Goal: Task Accomplishment & Management: Complete application form

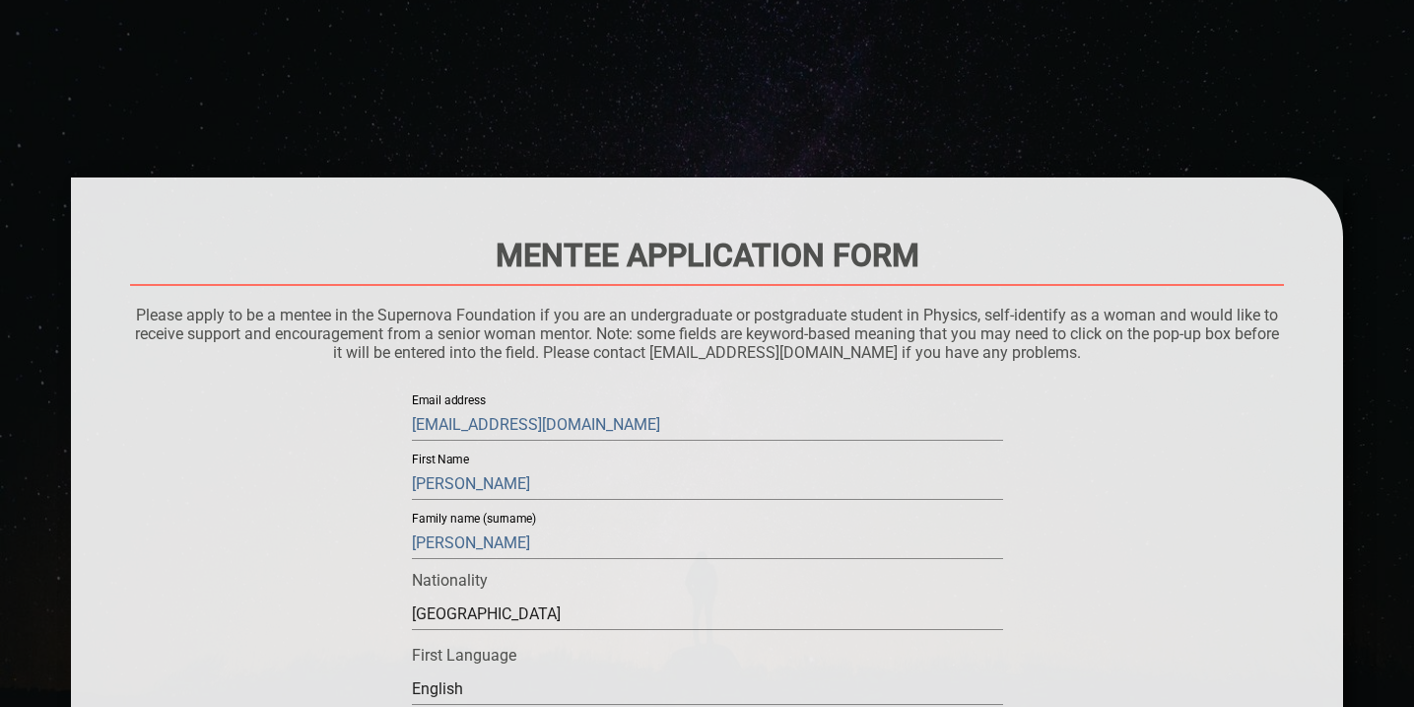
scroll to position [1769, 0]
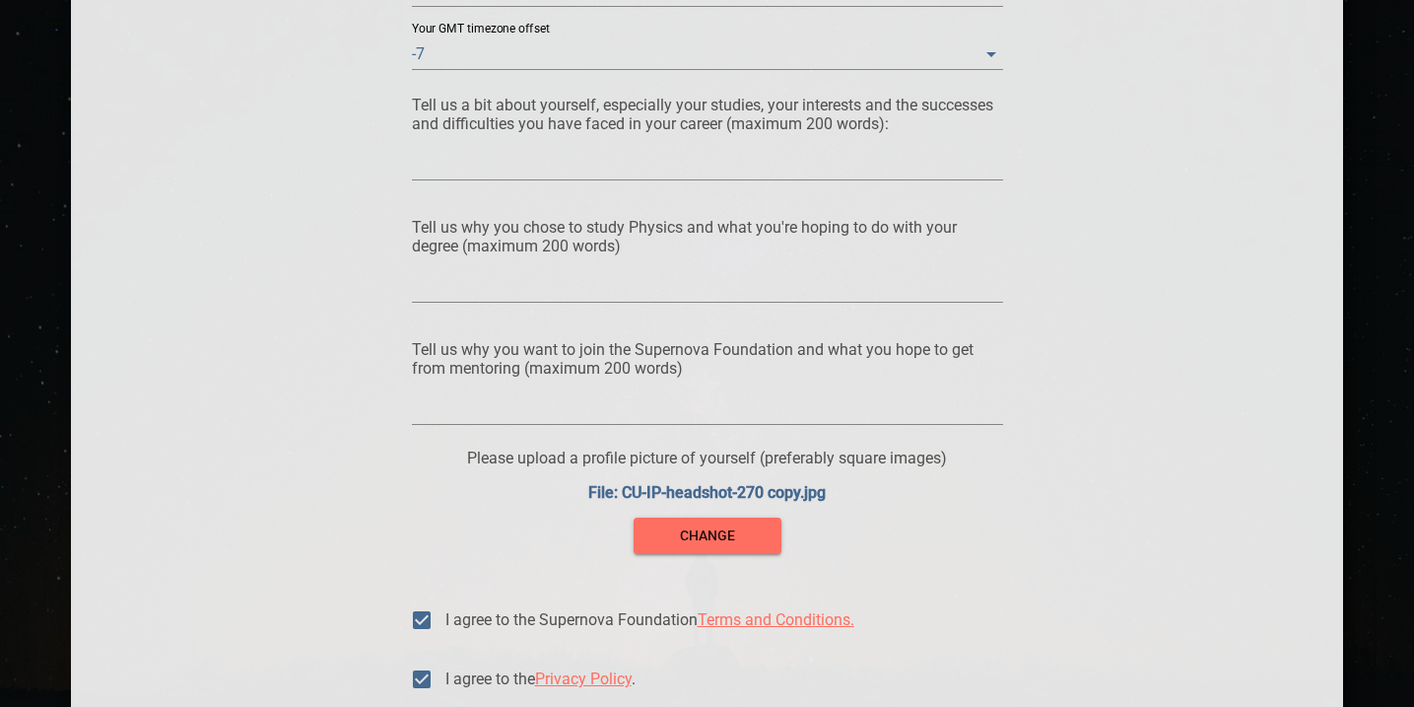
click at [586, 160] on textarea at bounding box center [707, 164] width 591 height 19
paste textarea "L ipsu dolors ametc adipisc elitsed do eiu te incidid ut laboreetdolor ma ali e…"
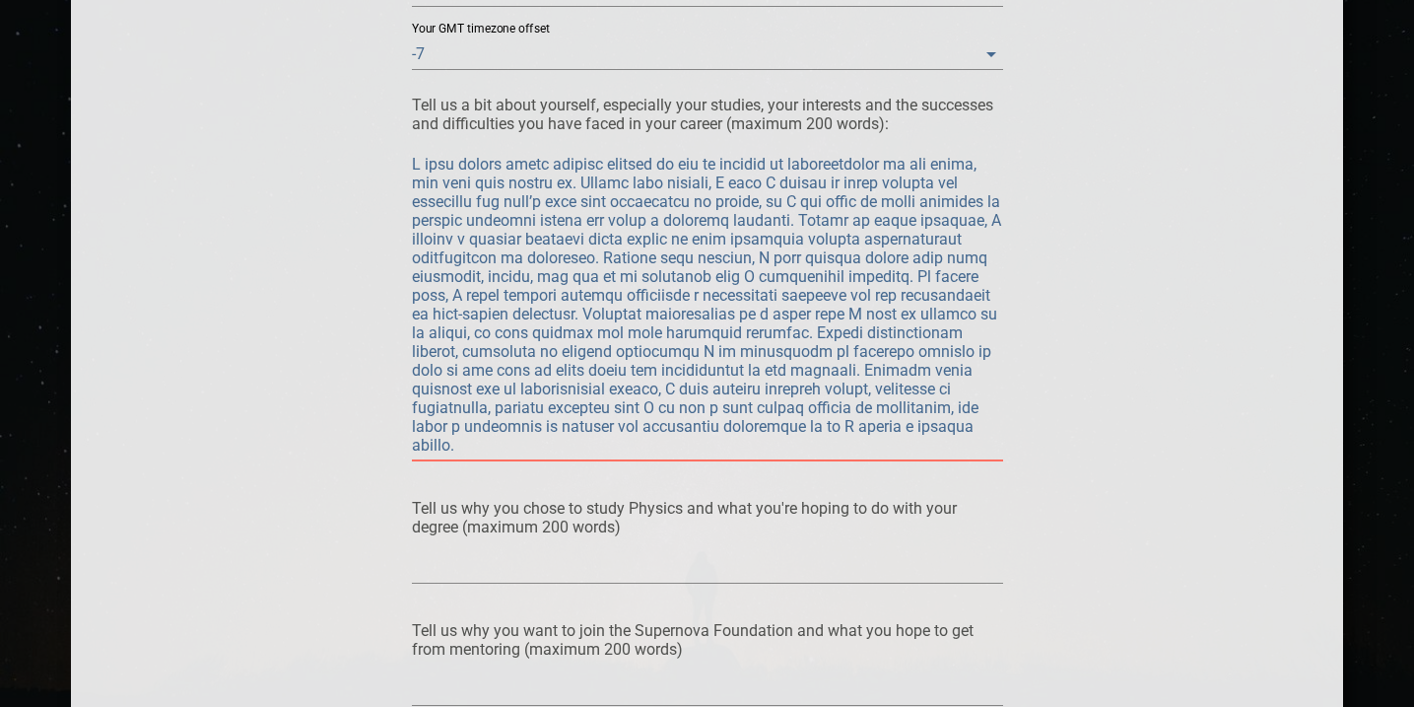
type textarea "L ipsu dolors ametc adipisc elitsed do eiu te incidid ut laboreetdolor ma ali e…"
click at [520, 568] on textarea at bounding box center [707, 567] width 591 height 19
paste textarea "Originally, my interest in physics came through the lens of astronomy; I was fa…"
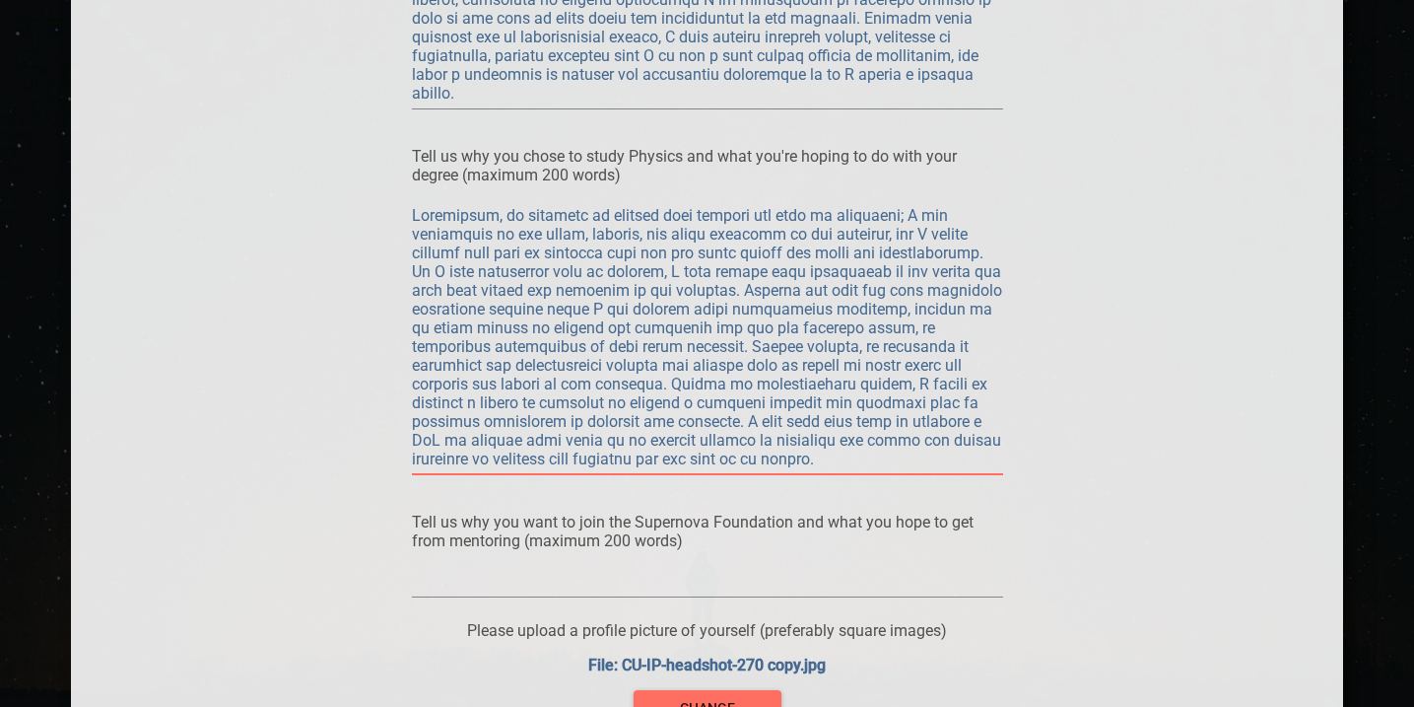
scroll to position [2124, 0]
type textarea "Originally, my interest in physics came through the lens of astronomy; I was fa…"
click at [568, 573] on textarea at bounding box center [707, 578] width 591 height 19
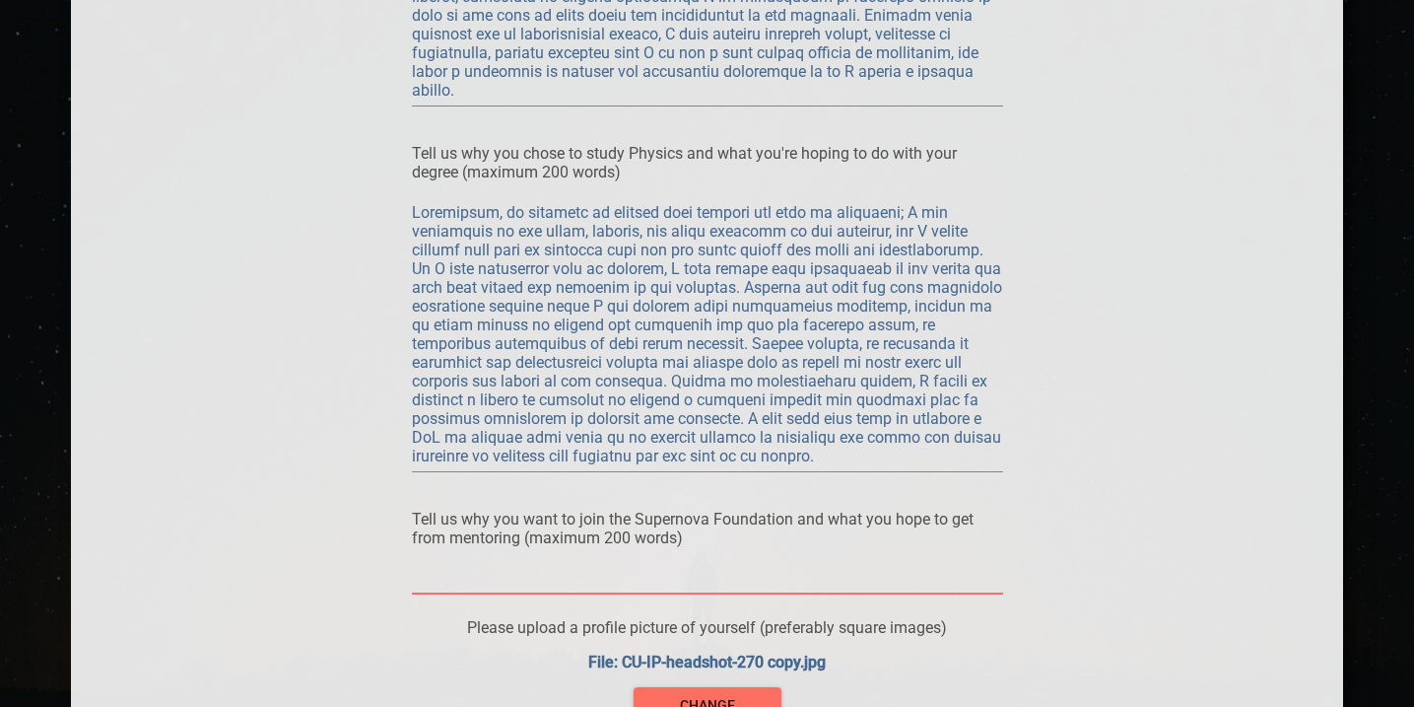
paste textarea "As a young woman, the field of physics can be extremely isolating and difficult…"
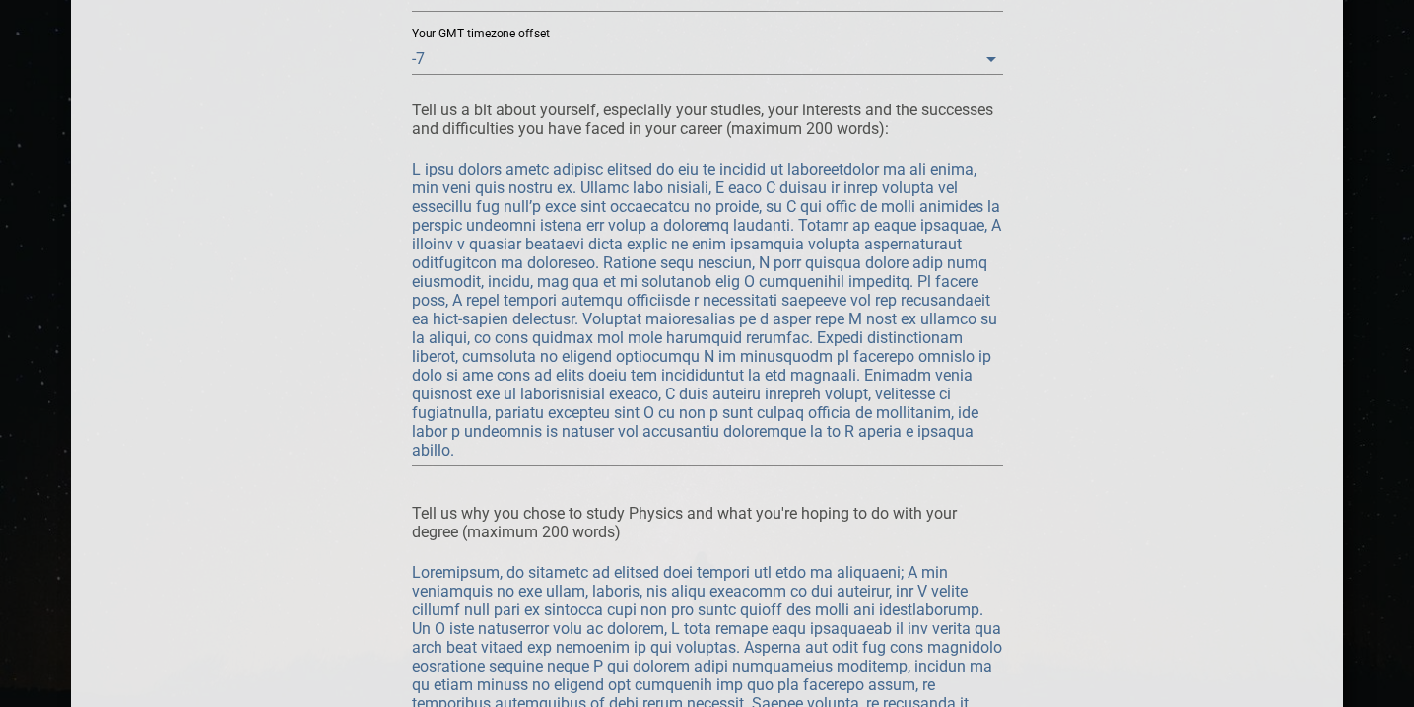
scroll to position [1766, 0]
type textarea "As a young woman, the field of physics can be extremely isolating and difficult…"
click at [717, 172] on textarea at bounding box center [707, 308] width 591 height 300
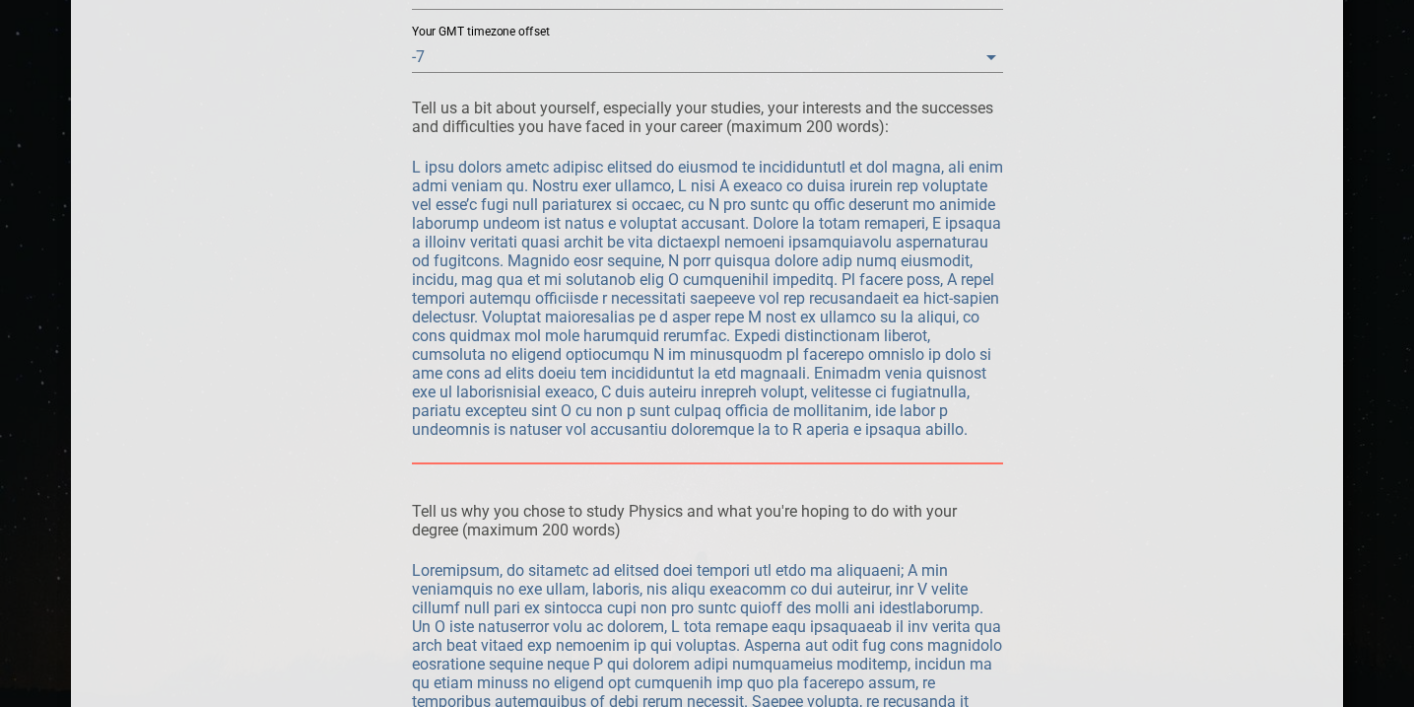
click at [743, 167] on textarea at bounding box center [707, 308] width 591 height 300
click at [683, 167] on textarea at bounding box center [707, 308] width 591 height 300
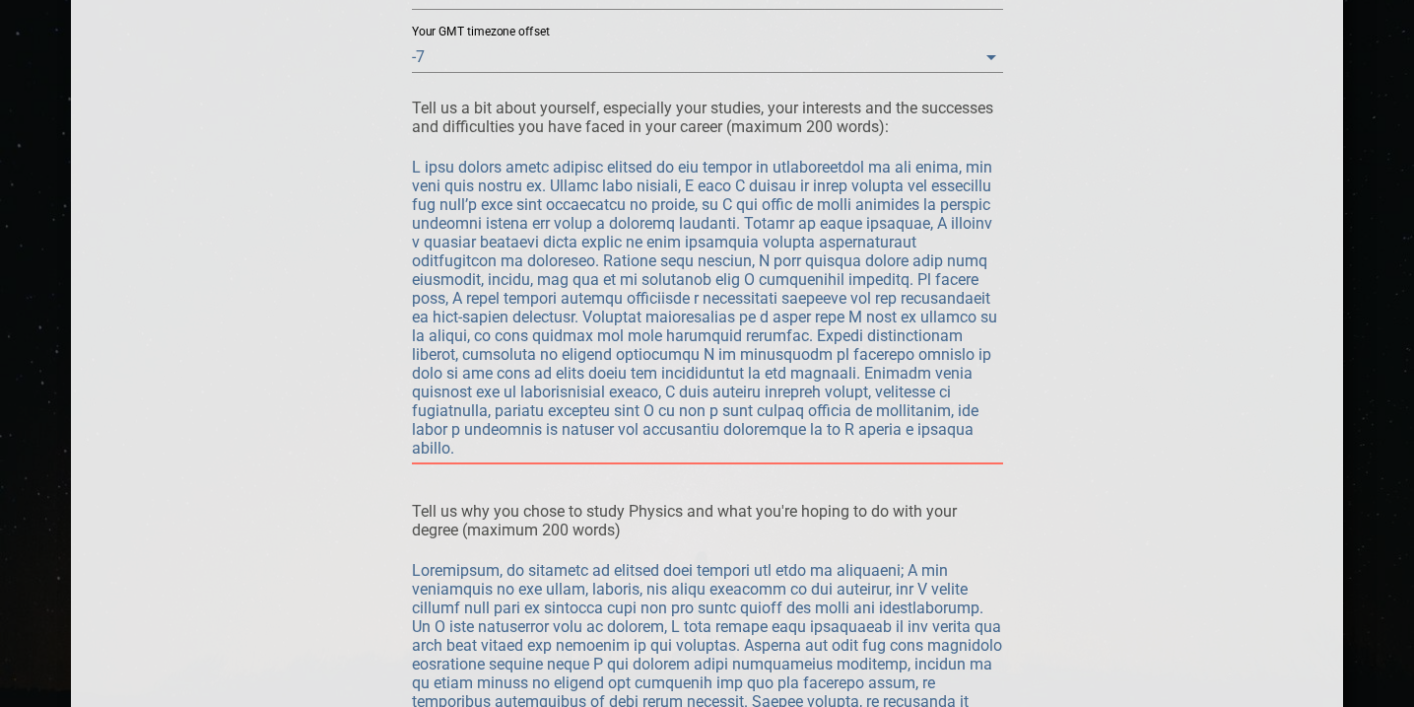
click at [635, 452] on textarea at bounding box center [707, 308] width 591 height 300
click at [674, 374] on textarea at bounding box center [707, 308] width 591 height 300
click at [724, 371] on textarea at bounding box center [707, 308] width 591 height 300
click at [722, 371] on textarea at bounding box center [707, 308] width 591 height 300
click at [720, 375] on textarea at bounding box center [707, 308] width 591 height 300
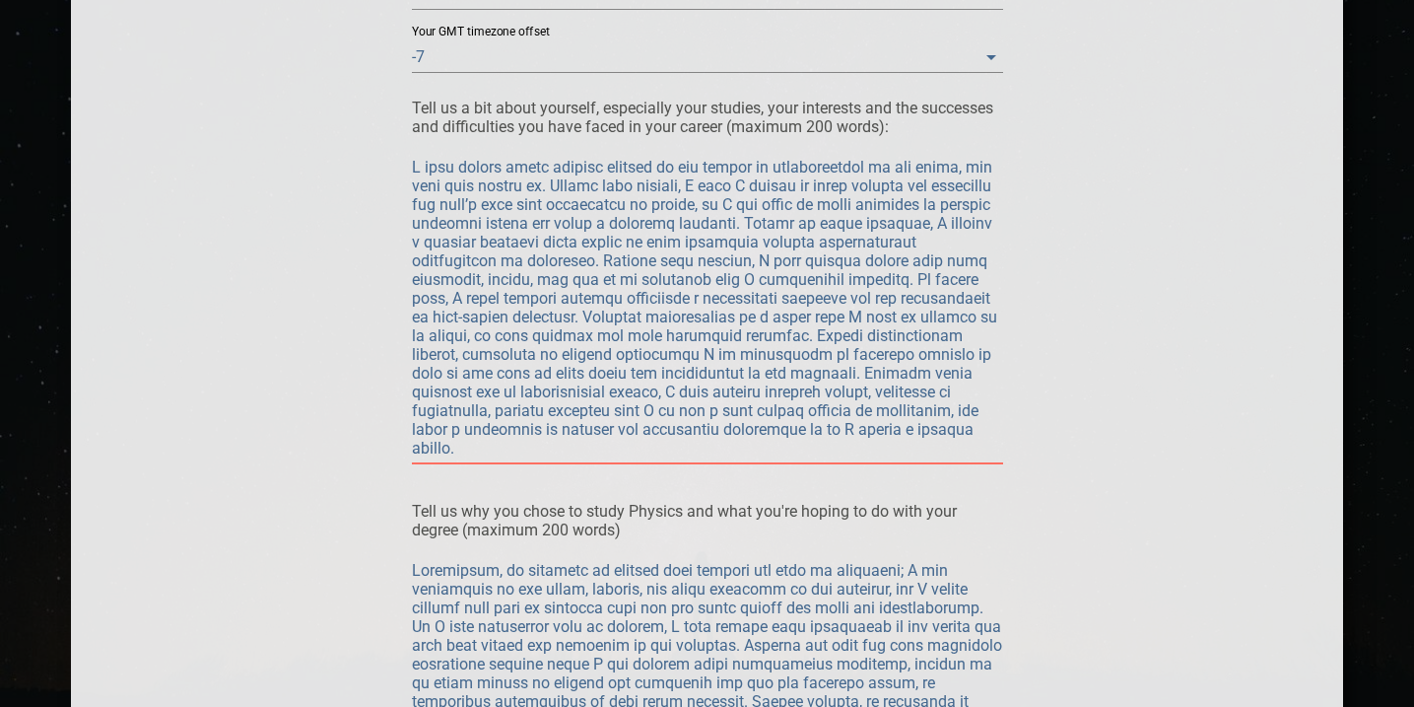
click at [711, 441] on textarea at bounding box center [707, 308] width 591 height 300
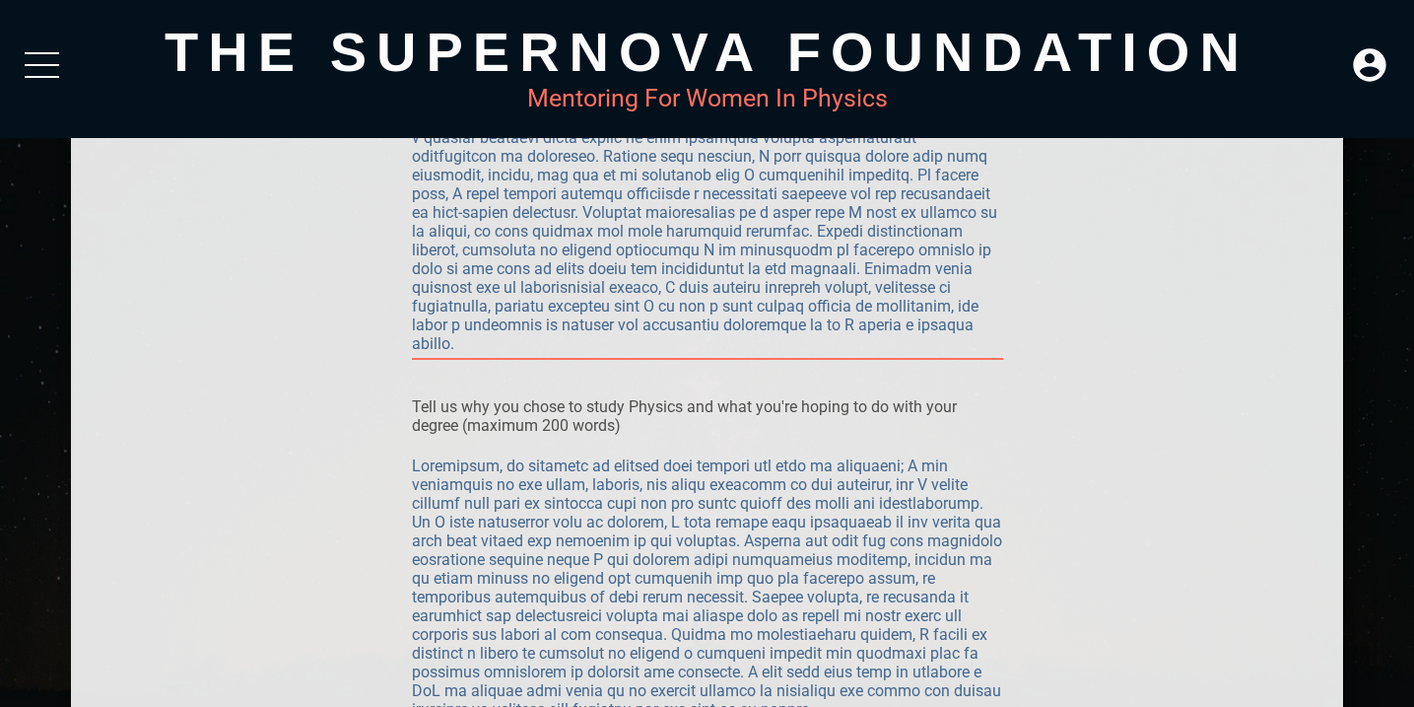
scroll to position [1859, 0]
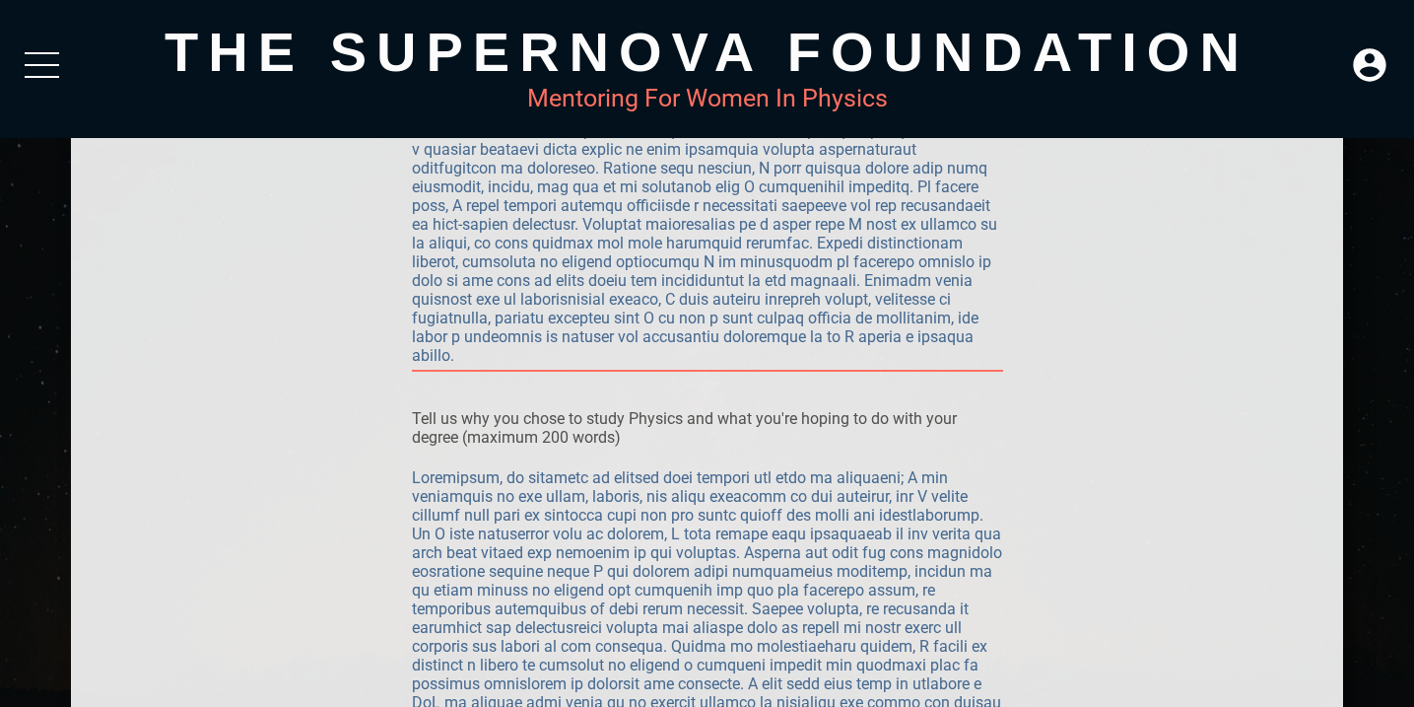
drag, startPoint x: 597, startPoint y: 320, endPoint x: 489, endPoint y: 334, distance: 109.3
click at [489, 334] on textarea at bounding box center [707, 215] width 591 height 300
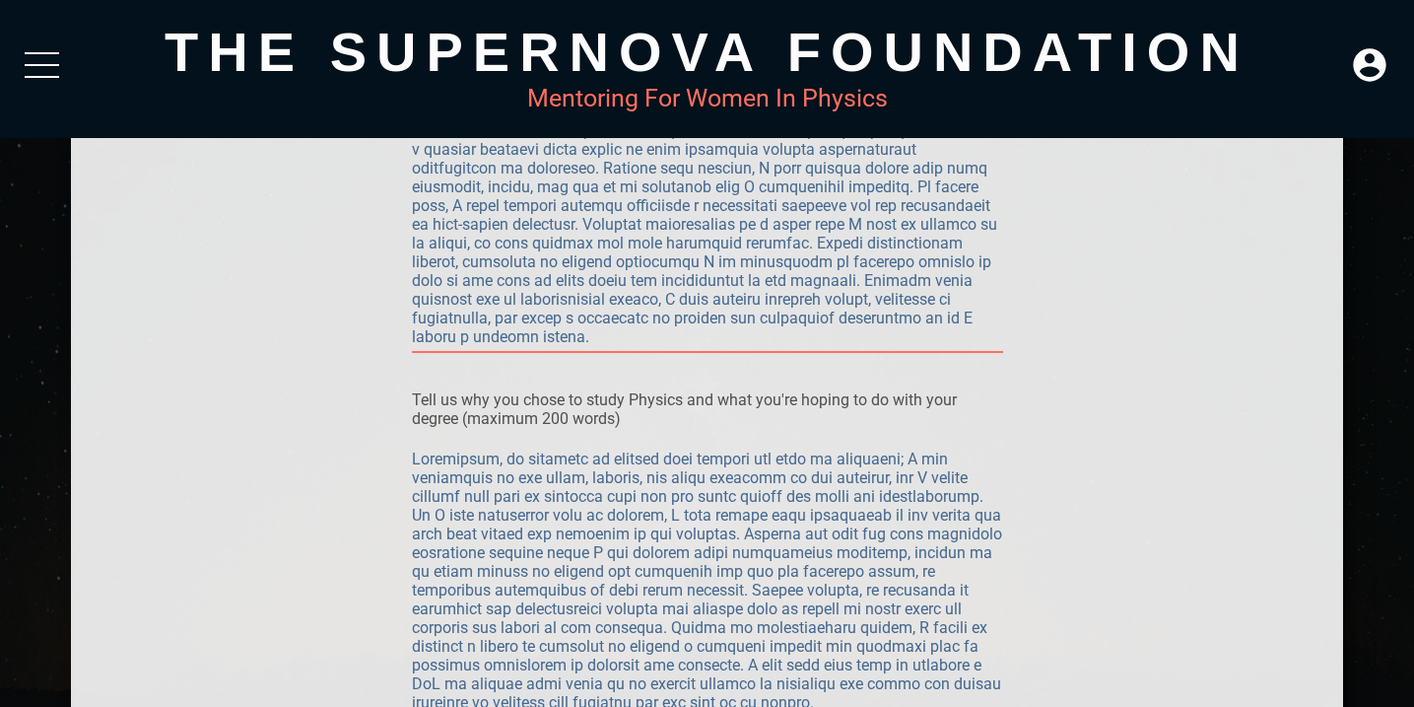
click at [1002, 297] on textarea at bounding box center [707, 205] width 591 height 281
paste textarea "battled feelings that I am not a good enough student or researcher,"
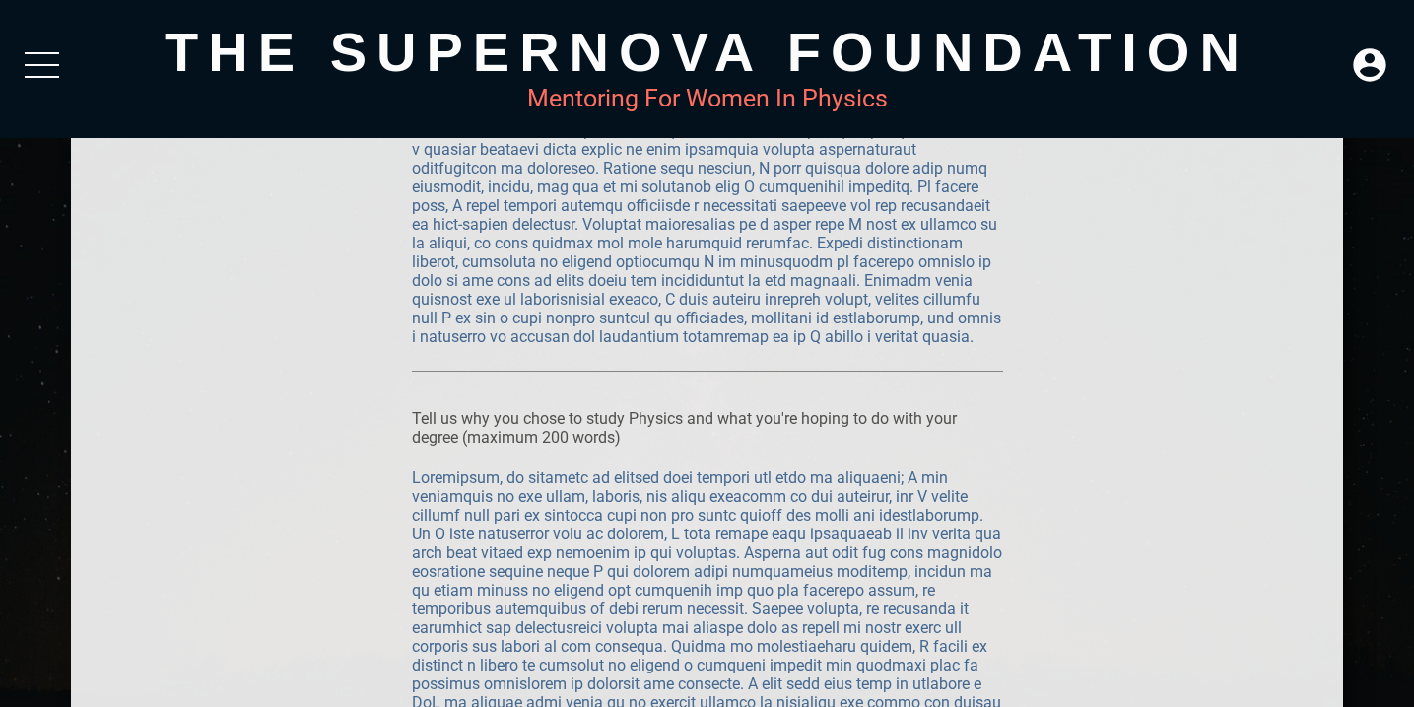
click at [858, 366] on div at bounding box center [707, 215] width 591 height 312
click at [826, 356] on textarea at bounding box center [707, 215] width 591 height 300
click at [920, 335] on textarea at bounding box center [707, 215] width 591 height 300
click at [845, 343] on textarea at bounding box center [707, 215] width 591 height 300
click at [848, 356] on textarea at bounding box center [707, 215] width 591 height 300
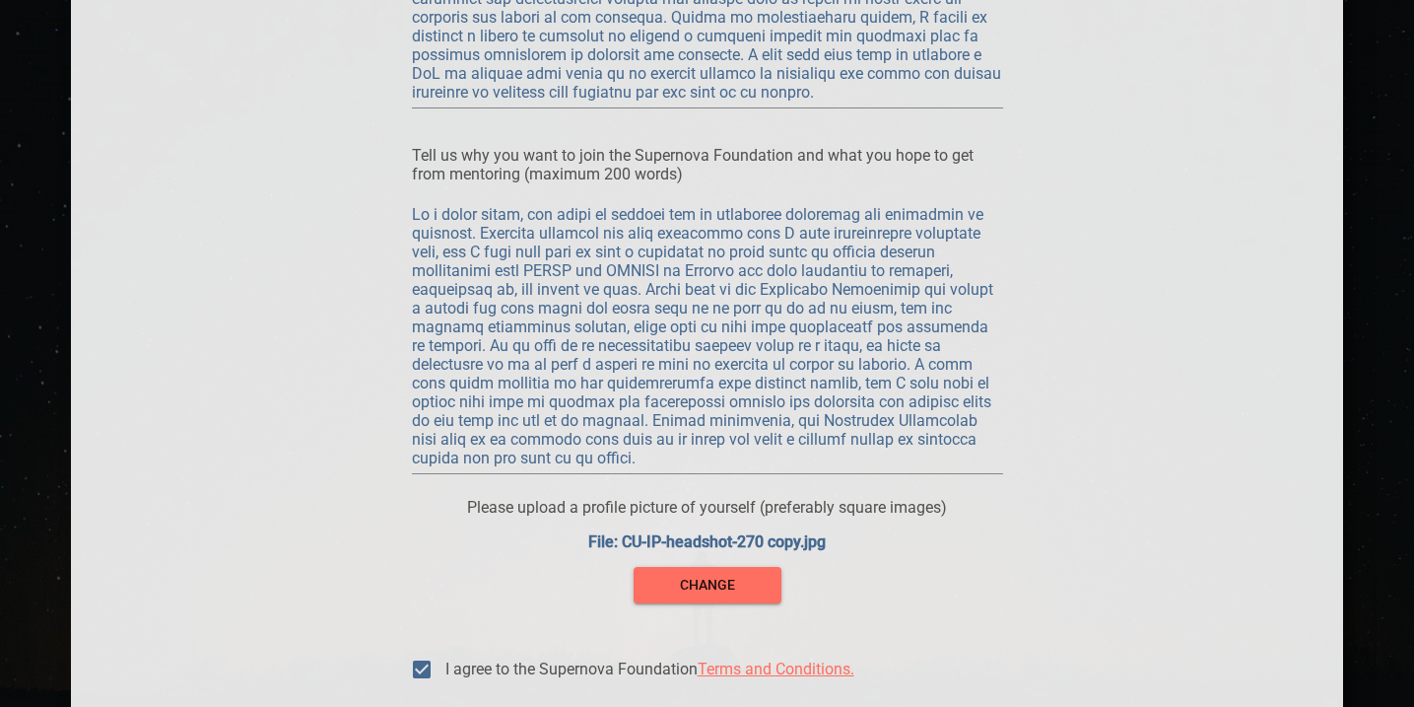
scroll to position [2490, 0]
type textarea "L ipsu dolors ametc adipisc elitsed do eiu tempor in utlaboreetdol ma ali enima…"
drag, startPoint x: 633, startPoint y: 302, endPoint x: 525, endPoint y: 301, distance: 107.4
click at [525, 301] on textarea at bounding box center [707, 334] width 591 height 262
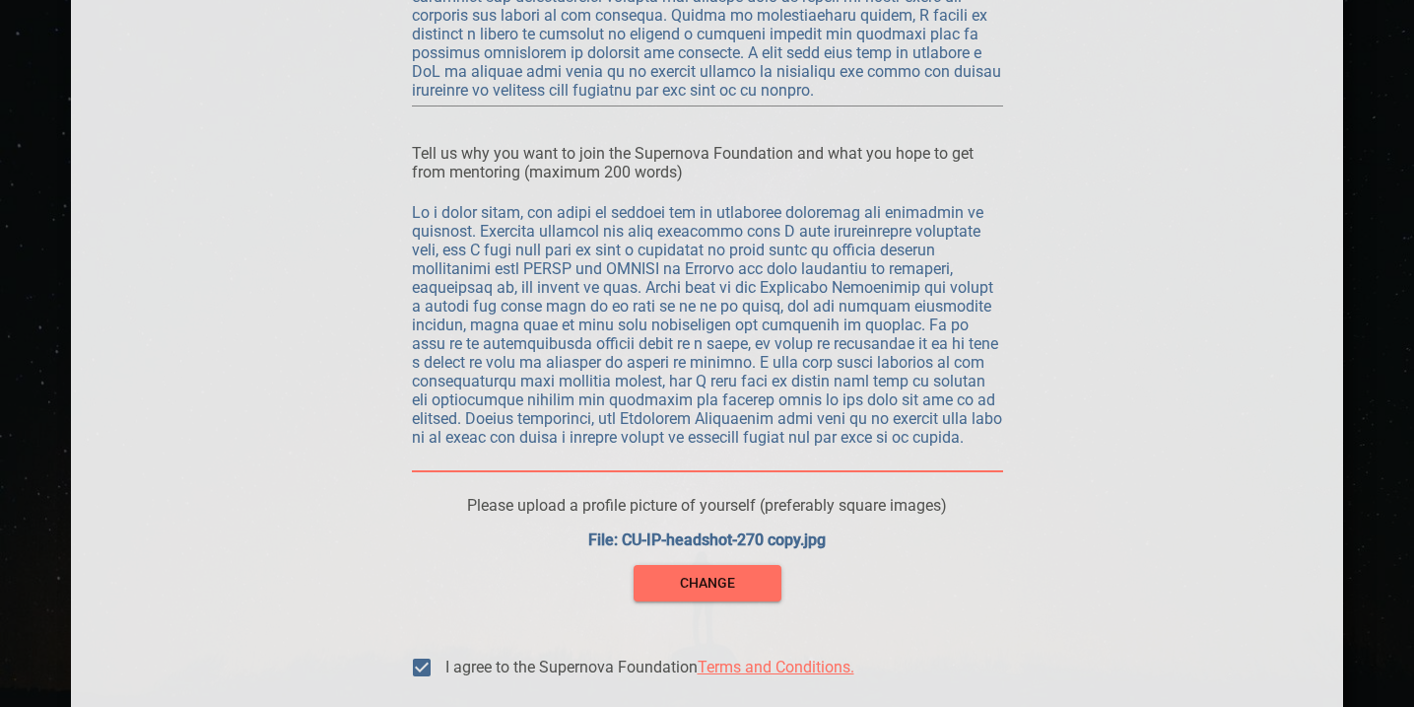
click at [876, 436] on textarea at bounding box center [707, 334] width 591 height 262
click at [863, 450] on textarea at bounding box center [707, 334] width 591 height 262
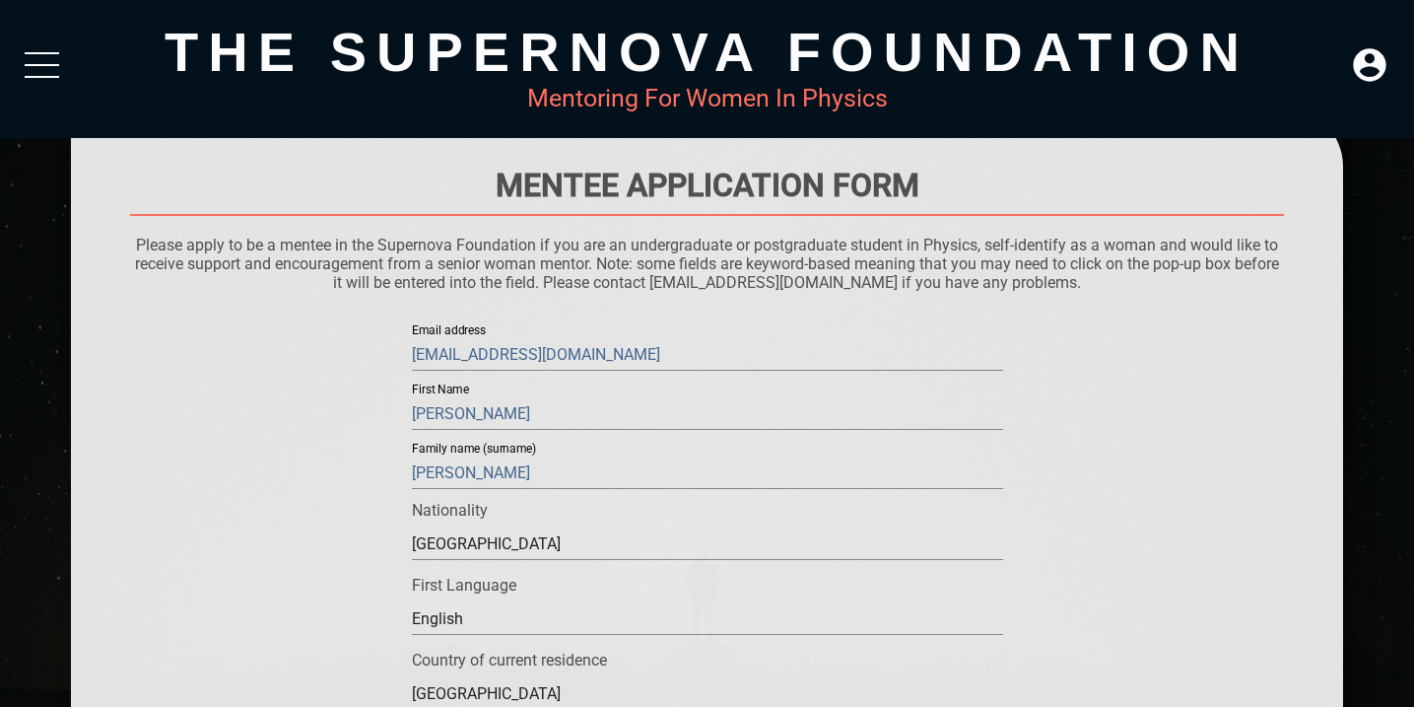
scroll to position [65, 0]
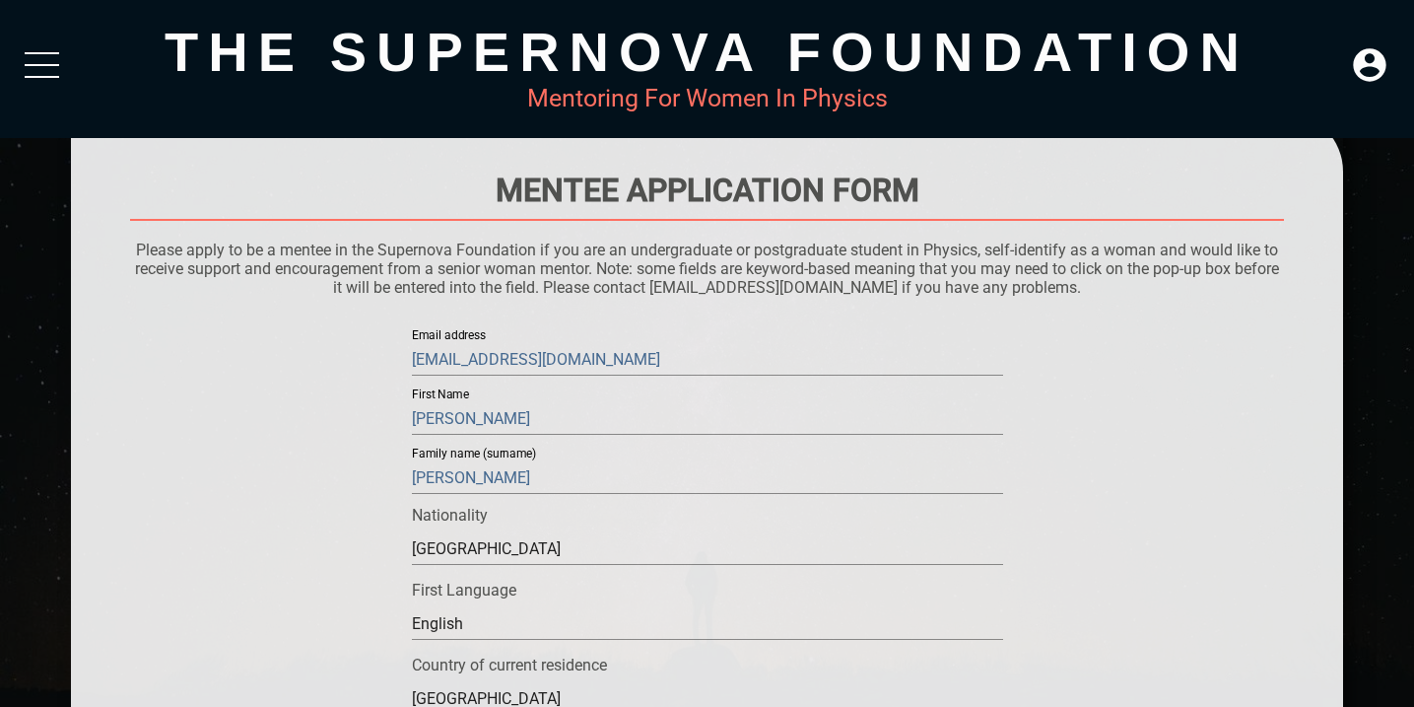
type textarea "As a young woman, the field of physics can be extremely isolating and difficult…"
click at [559, 350] on input "[EMAIL_ADDRESS][DOMAIN_NAME]" at bounding box center [707, 360] width 591 height 32
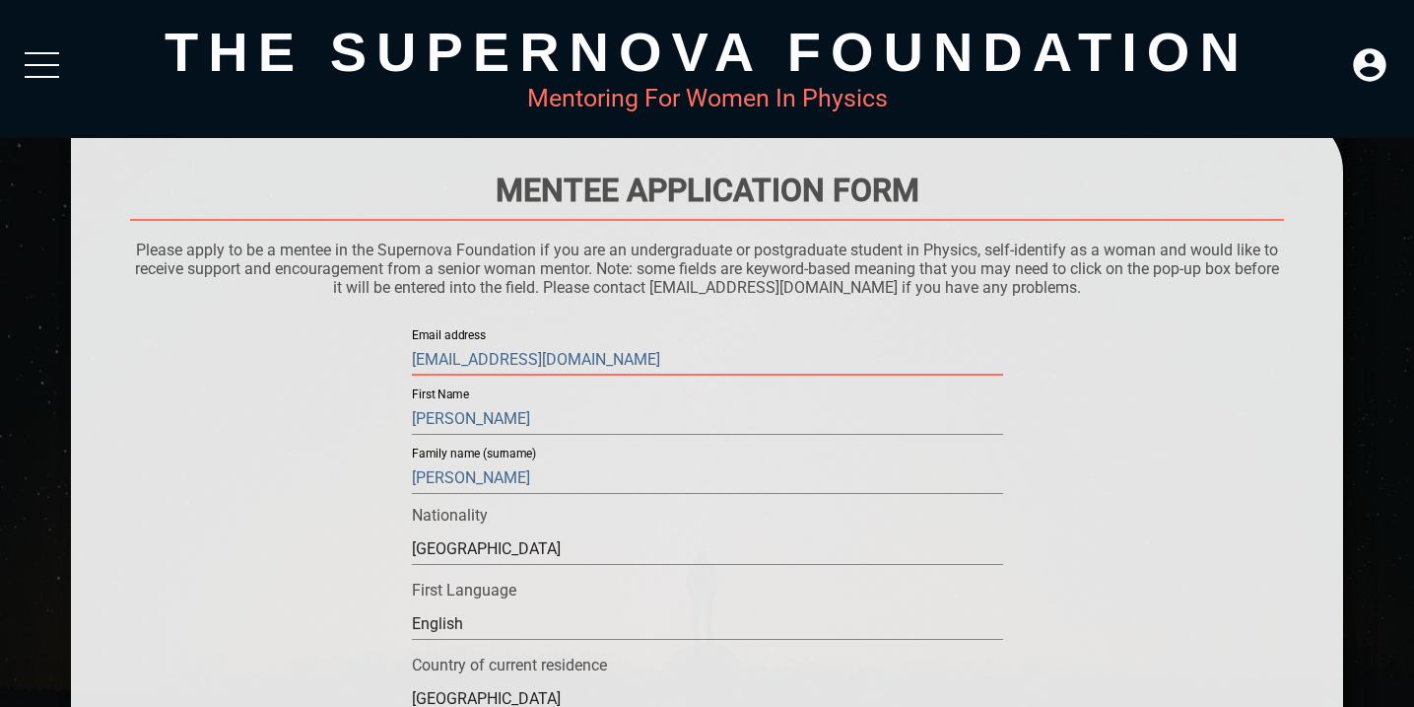
click at [559, 350] on input "[EMAIL_ADDRESS][DOMAIN_NAME]" at bounding box center [707, 360] width 591 height 32
type input "[EMAIL_ADDRESS][US_STATE][DOMAIN_NAME]"
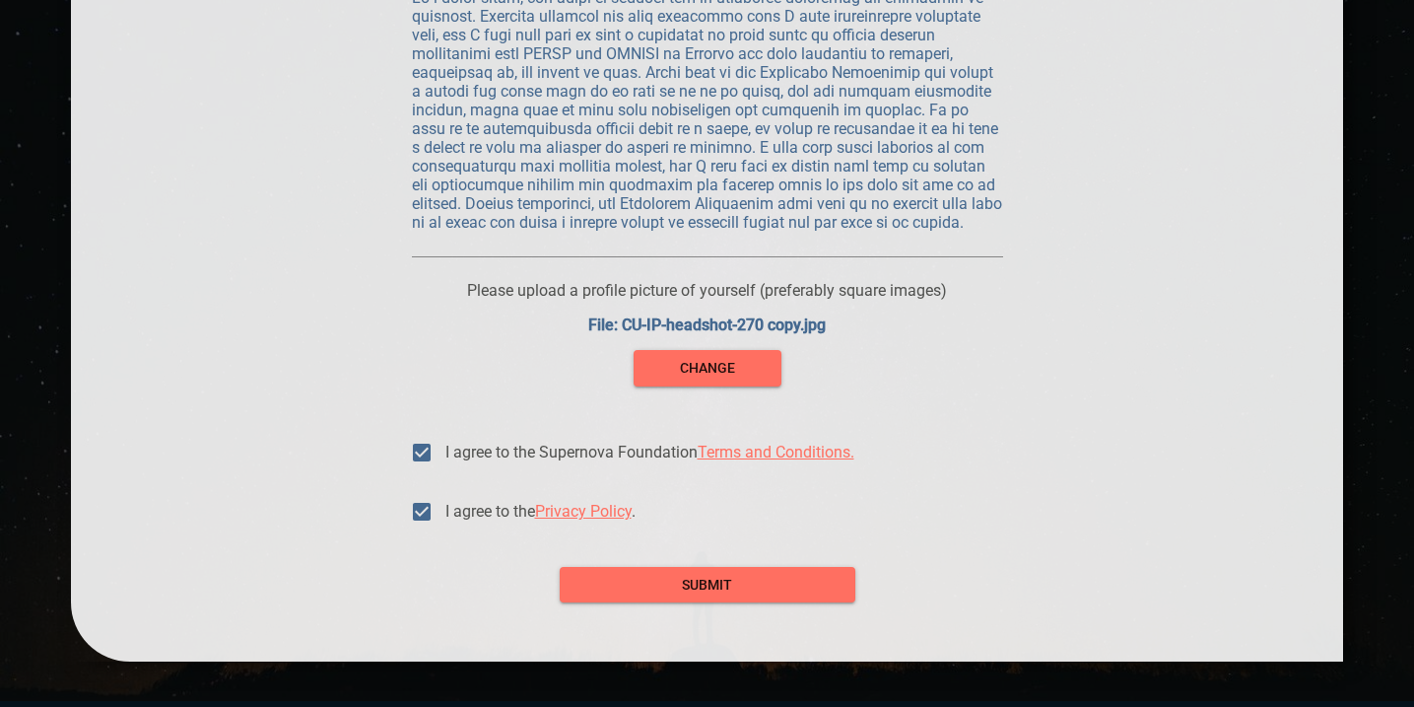
scroll to position [2783, 0]
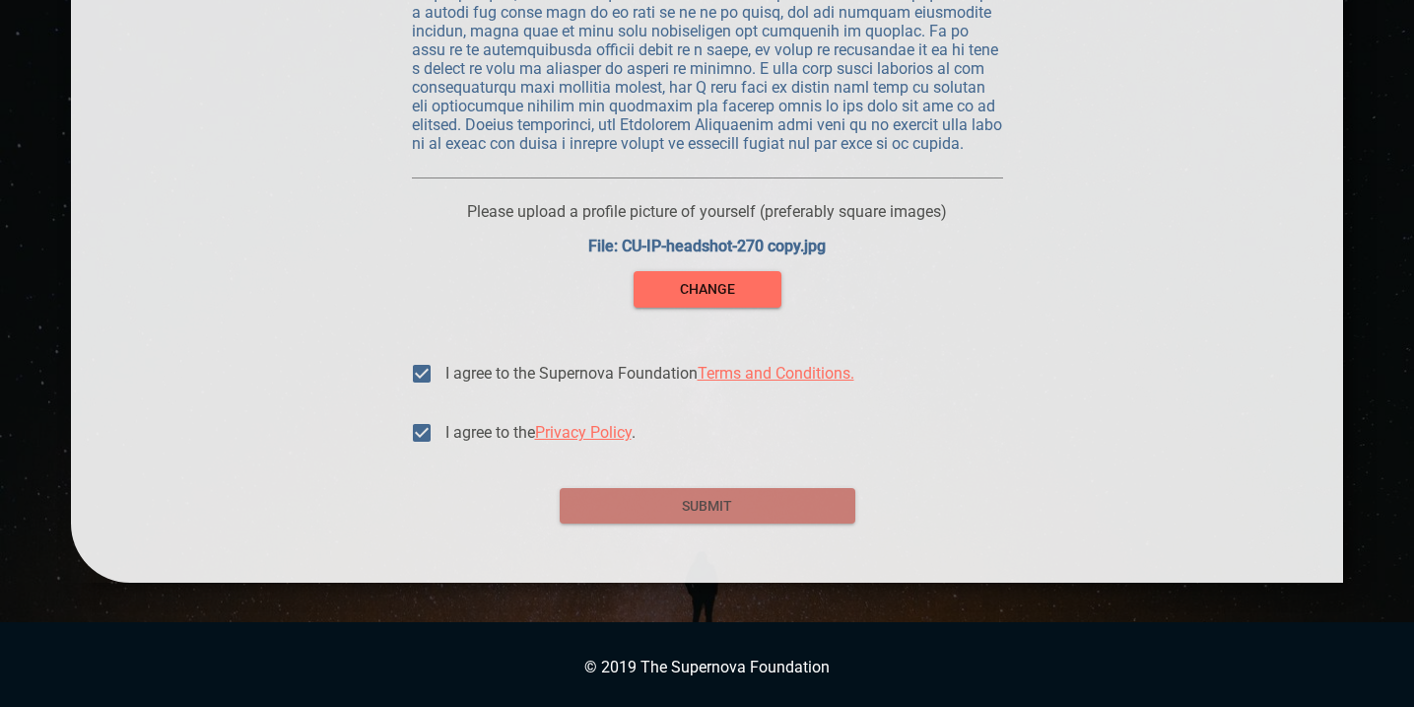
click at [636, 502] on span "submit" at bounding box center [708, 506] width 264 height 25
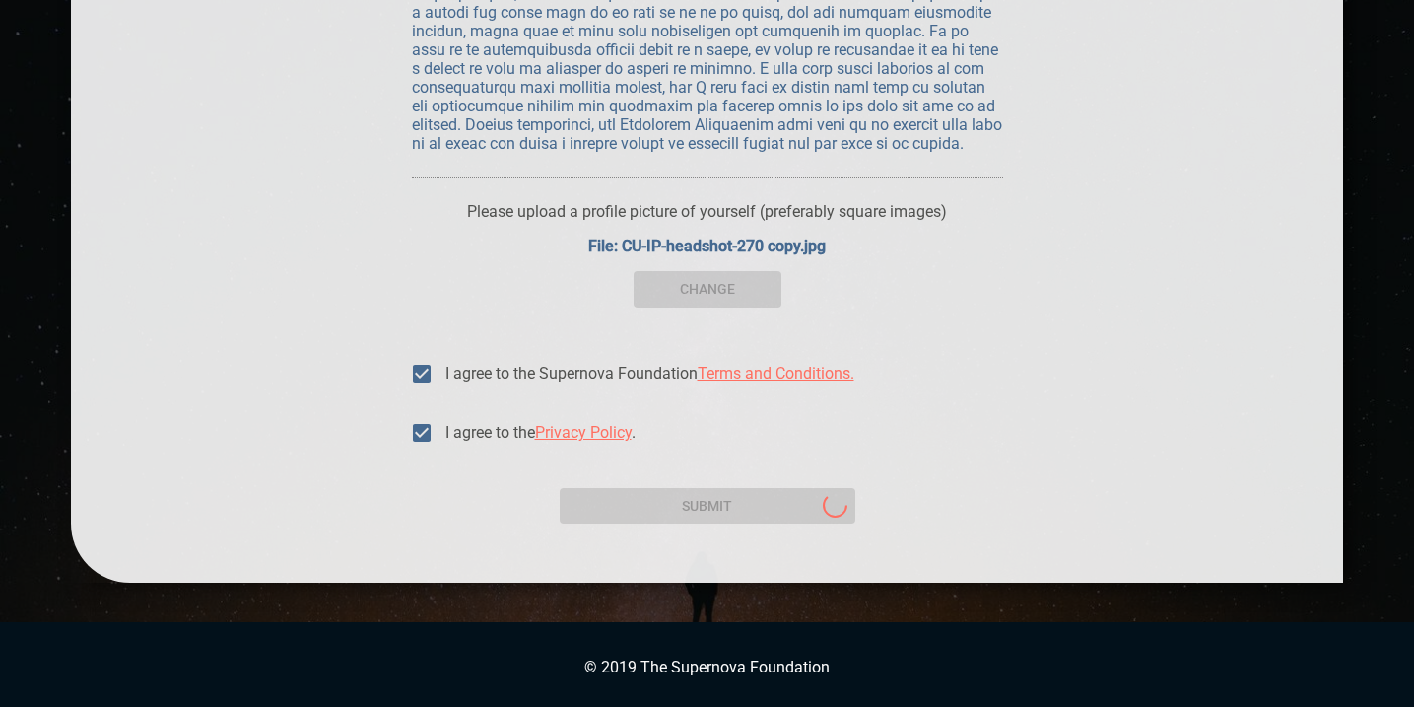
scroll to position [14, 0]
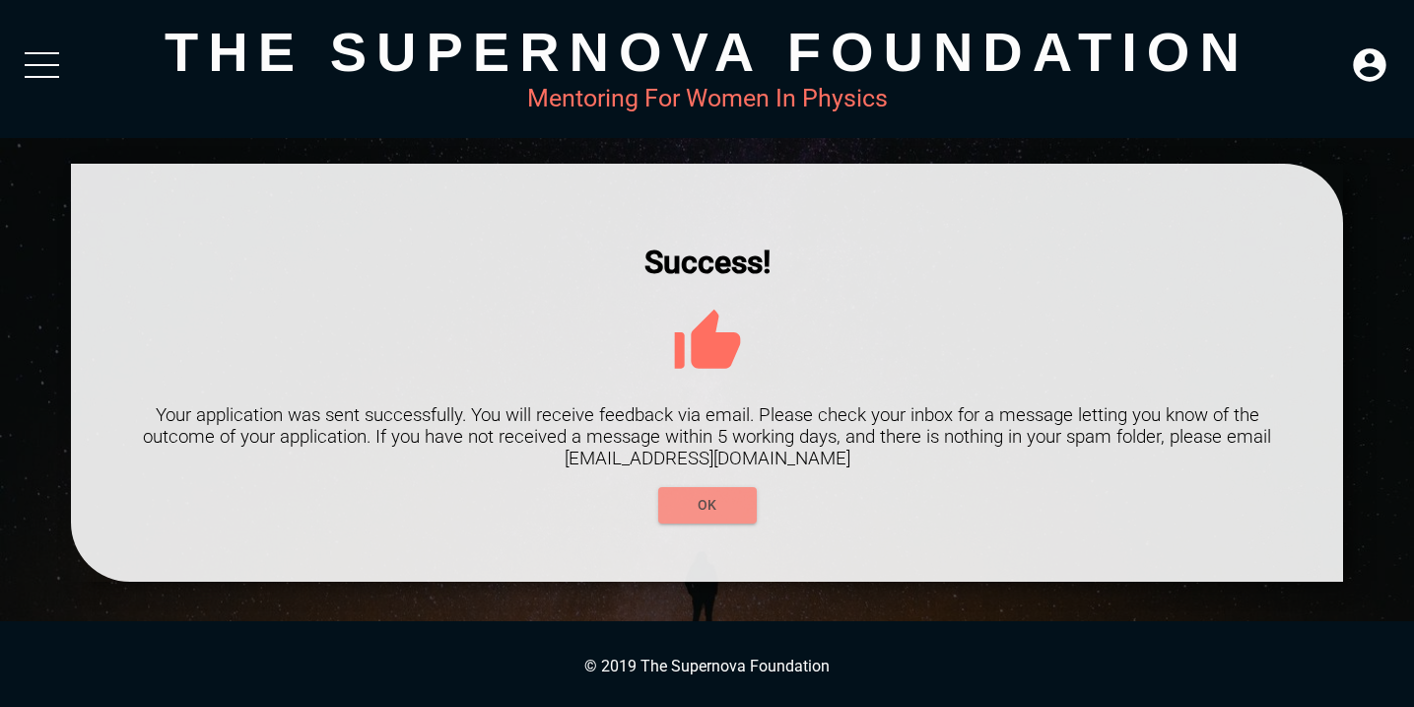
click at [733, 507] on span "OK" at bounding box center [707, 505] width 67 height 25
